Goal: Task Accomplishment & Management: Manage account settings

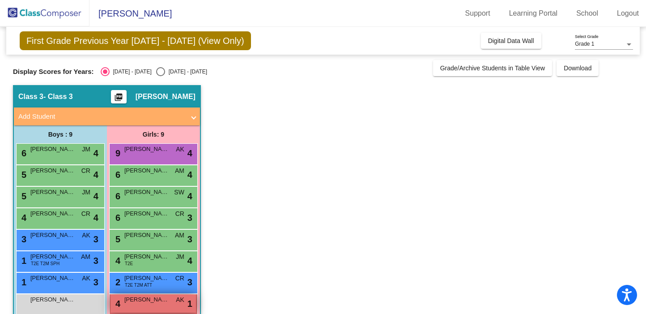
scroll to position [37, 0]
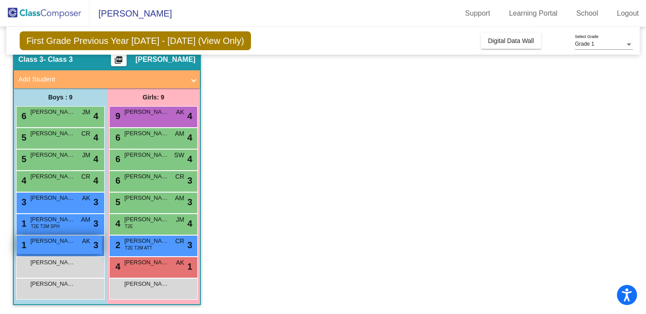
click at [79, 251] on div "1 [PERSON_NAME] AK lock do_not_disturb_alt 3" at bounding box center [59, 244] width 85 height 18
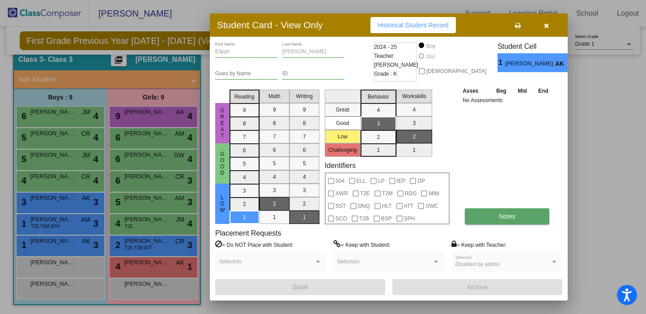
click at [514, 218] on span "Notes" at bounding box center [507, 216] width 17 height 7
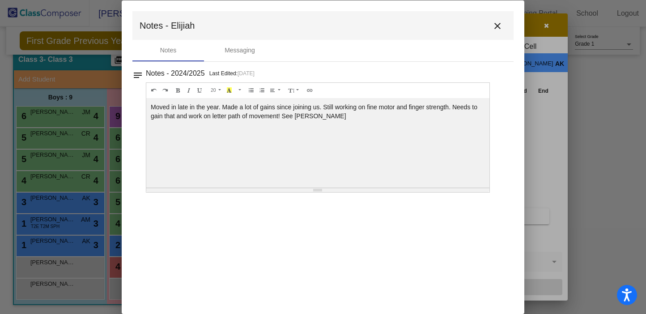
click at [504, 30] on mat-toolbar "Notes - Elijiah close" at bounding box center [322, 25] width 381 height 29
click at [501, 28] on mat-icon "close" at bounding box center [497, 26] width 11 height 11
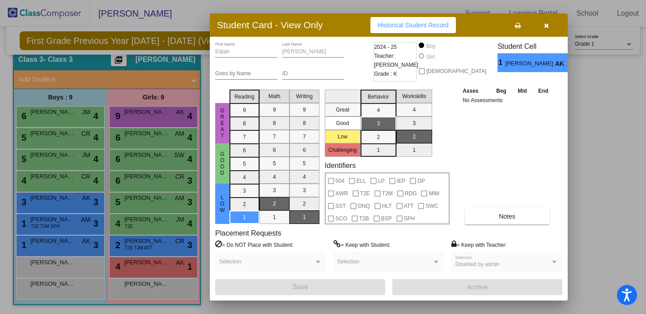
click at [547, 30] on button "button" at bounding box center [546, 25] width 29 height 16
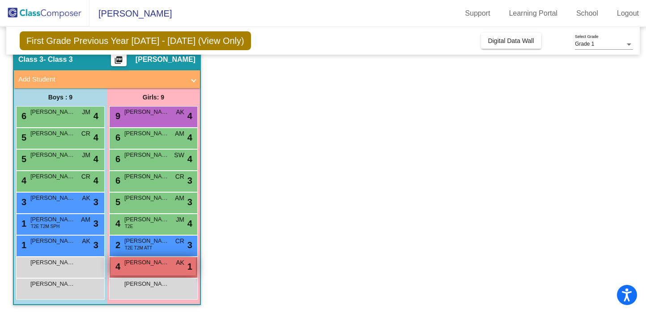
click at [147, 272] on div "4 [PERSON_NAME] AK lock do_not_disturb_alt 1" at bounding box center [153, 266] width 85 height 18
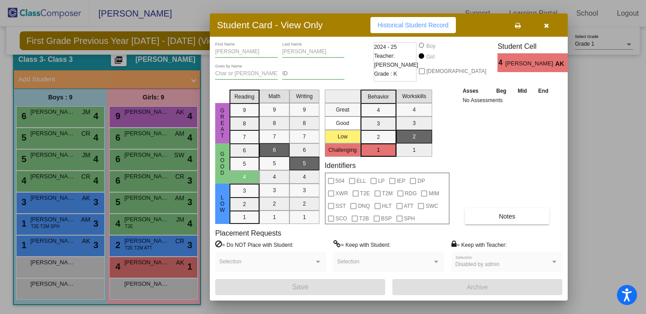
click at [541, 30] on button "button" at bounding box center [546, 25] width 29 height 16
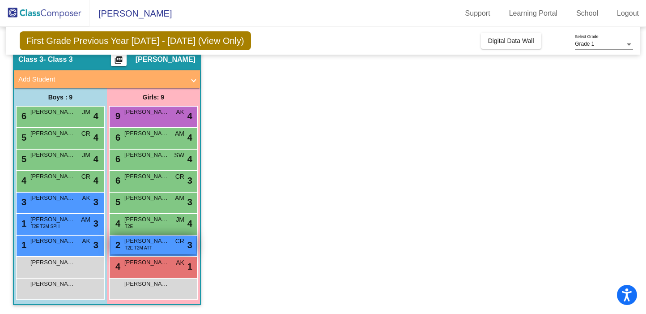
click at [134, 241] on span "[PERSON_NAME]" at bounding box center [146, 240] width 45 height 9
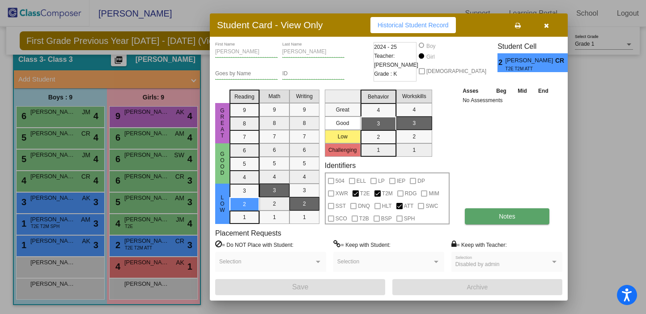
click at [501, 211] on button "Notes" at bounding box center [507, 216] width 85 height 16
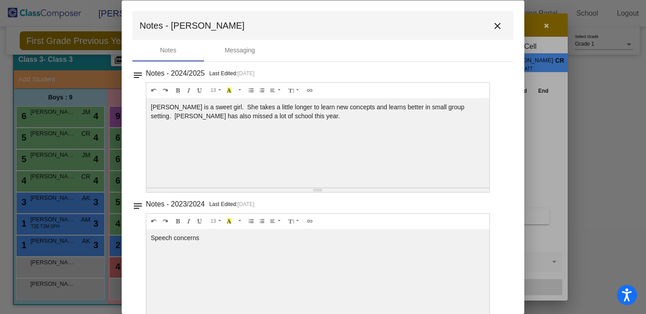
click at [499, 21] on button "close" at bounding box center [498, 26] width 18 height 18
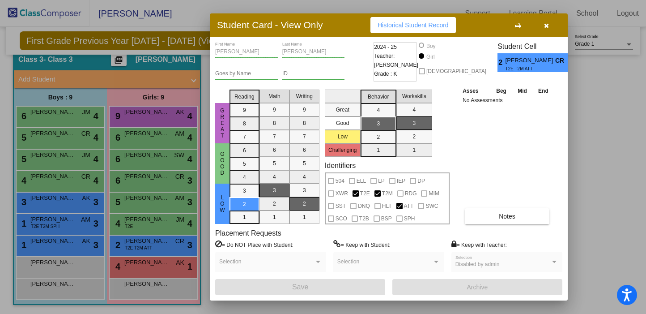
click at [551, 28] on button "button" at bounding box center [546, 25] width 29 height 16
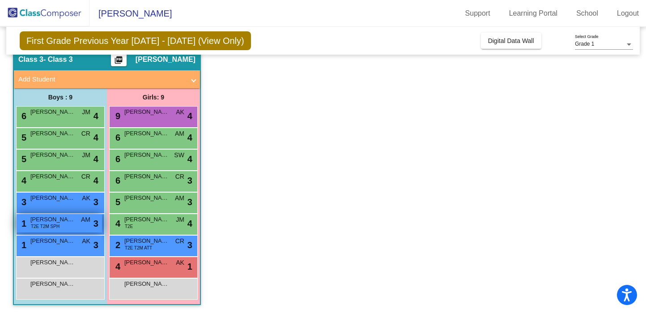
click at [55, 226] on span "T2E T2M SPH" at bounding box center [45, 226] width 29 height 7
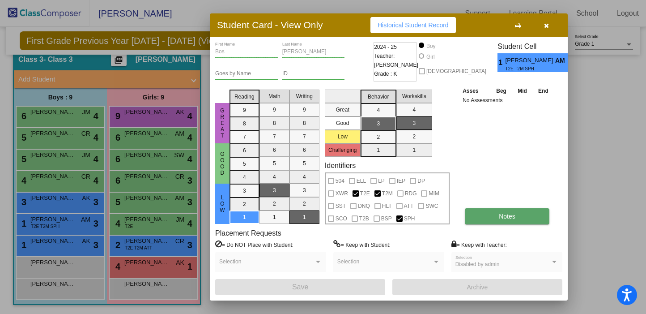
click at [467, 214] on button "Notes" at bounding box center [507, 216] width 85 height 16
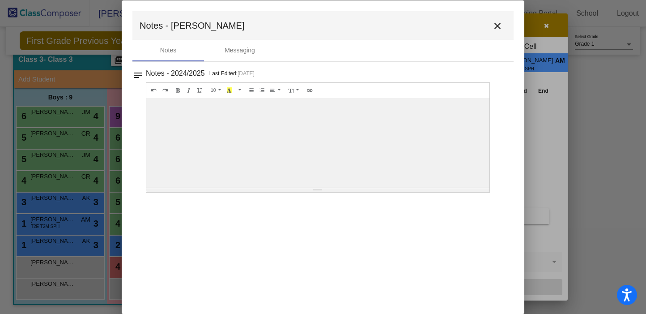
scroll to position [0, 0]
click at [495, 26] on mat-icon "close" at bounding box center [497, 26] width 11 height 11
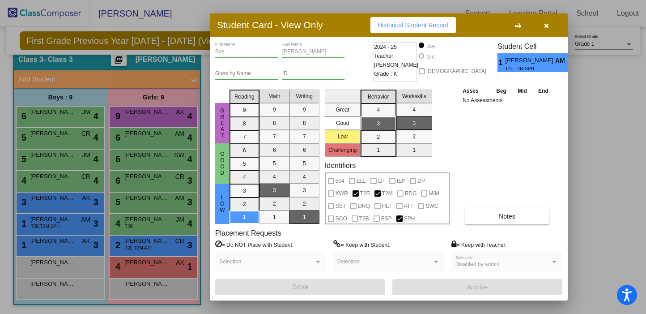
click at [547, 26] on icon "button" at bounding box center [546, 25] width 5 height 6
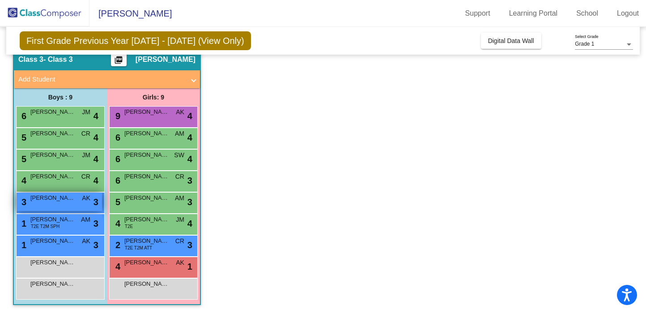
click at [56, 199] on span "[PERSON_NAME]" at bounding box center [52, 197] width 45 height 9
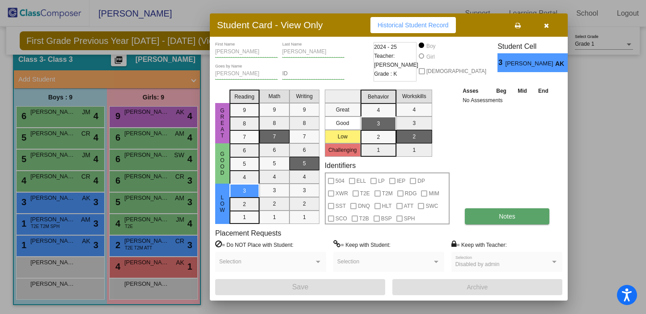
click at [474, 215] on button "Notes" at bounding box center [507, 216] width 85 height 16
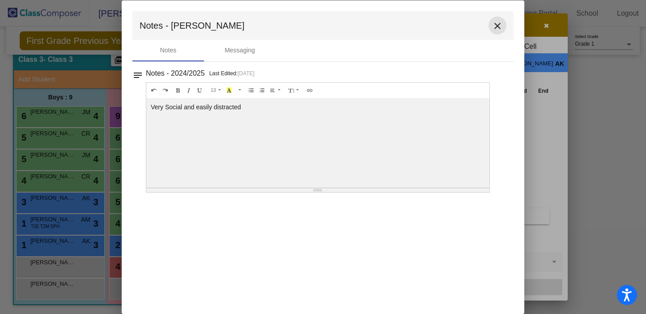
click at [502, 25] on mat-icon "close" at bounding box center [497, 26] width 11 height 11
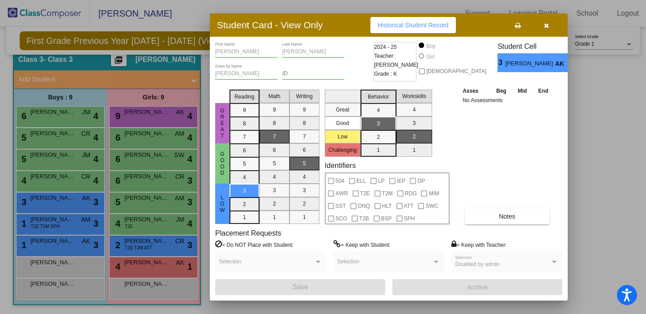
click at [548, 25] on icon "button" at bounding box center [546, 25] width 5 height 6
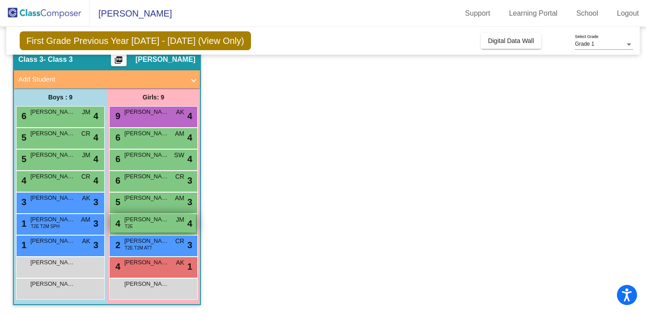
click at [187, 228] on div "4 Catalina De La [PERSON_NAME] T2E JM lock do_not_disturb_alt 4" at bounding box center [153, 223] width 85 height 18
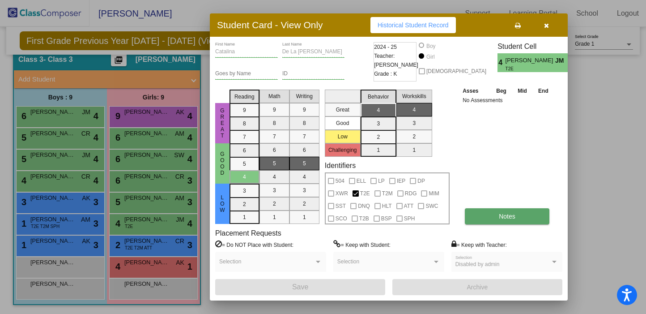
click at [512, 221] on button "Notes" at bounding box center [507, 216] width 85 height 16
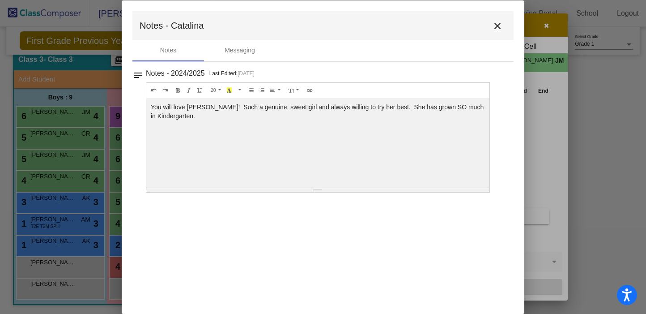
click at [500, 25] on mat-icon "close" at bounding box center [497, 26] width 11 height 11
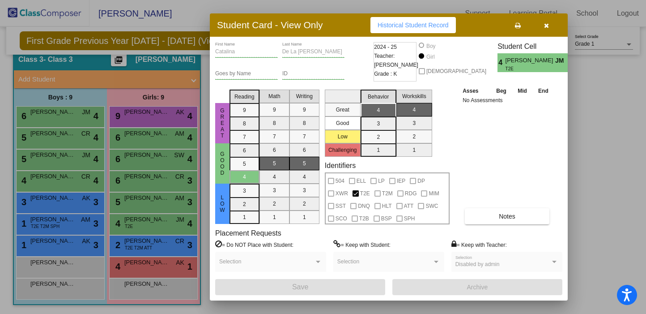
click at [549, 32] on button "button" at bounding box center [546, 25] width 29 height 16
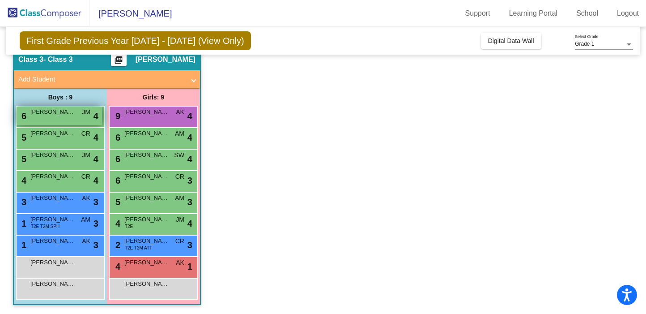
click at [69, 118] on div "6 [PERSON_NAME] [PERSON_NAME] lock do_not_disturb_alt 4" at bounding box center [59, 116] width 85 height 18
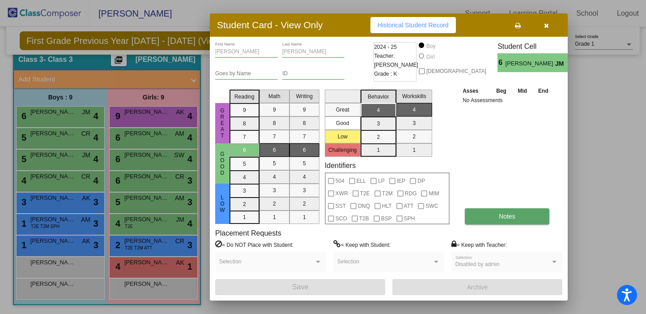
click at [491, 219] on button "Notes" at bounding box center [507, 216] width 85 height 16
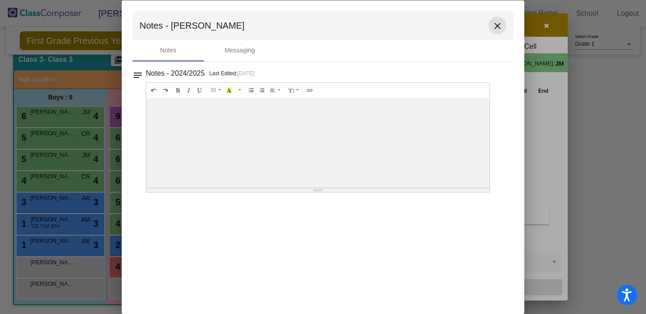
click at [493, 30] on mat-icon "close" at bounding box center [497, 26] width 11 height 11
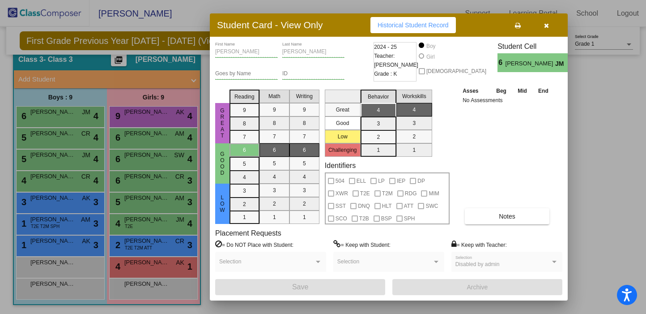
click at [544, 26] on icon "button" at bounding box center [546, 25] width 5 height 6
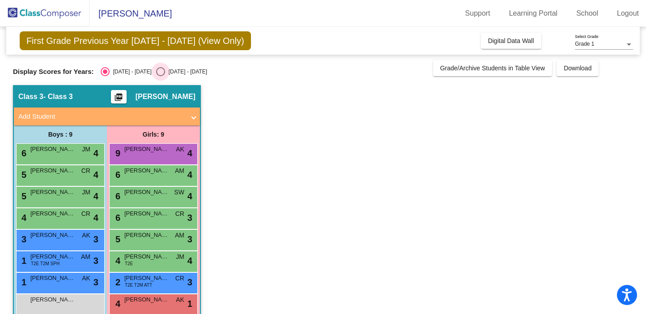
click at [156, 75] on div "Select an option" at bounding box center [160, 71] width 9 height 9
click at [160, 76] on input "[DATE] - [DATE]" at bounding box center [160, 76] width 0 height 0
radio input "true"
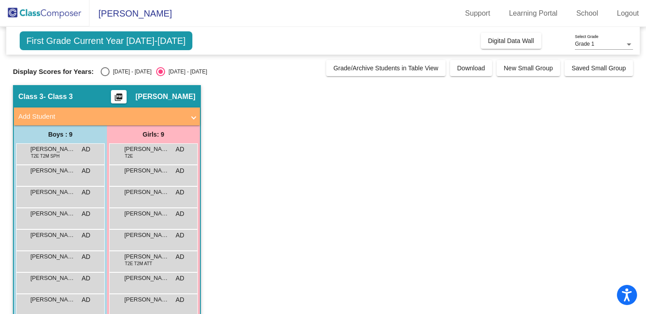
click at [95, 72] on div "Display Scores for Years: [DATE] - [DATE] [DATE] - [DATE]" at bounding box center [167, 71] width 309 height 9
click at [110, 73] on div "[DATE] - [DATE]" at bounding box center [131, 72] width 42 height 8
click at [105, 76] on input "[DATE] - [DATE]" at bounding box center [105, 76] width 0 height 0
radio input "true"
